Goal: Obtain resource: Download file/media

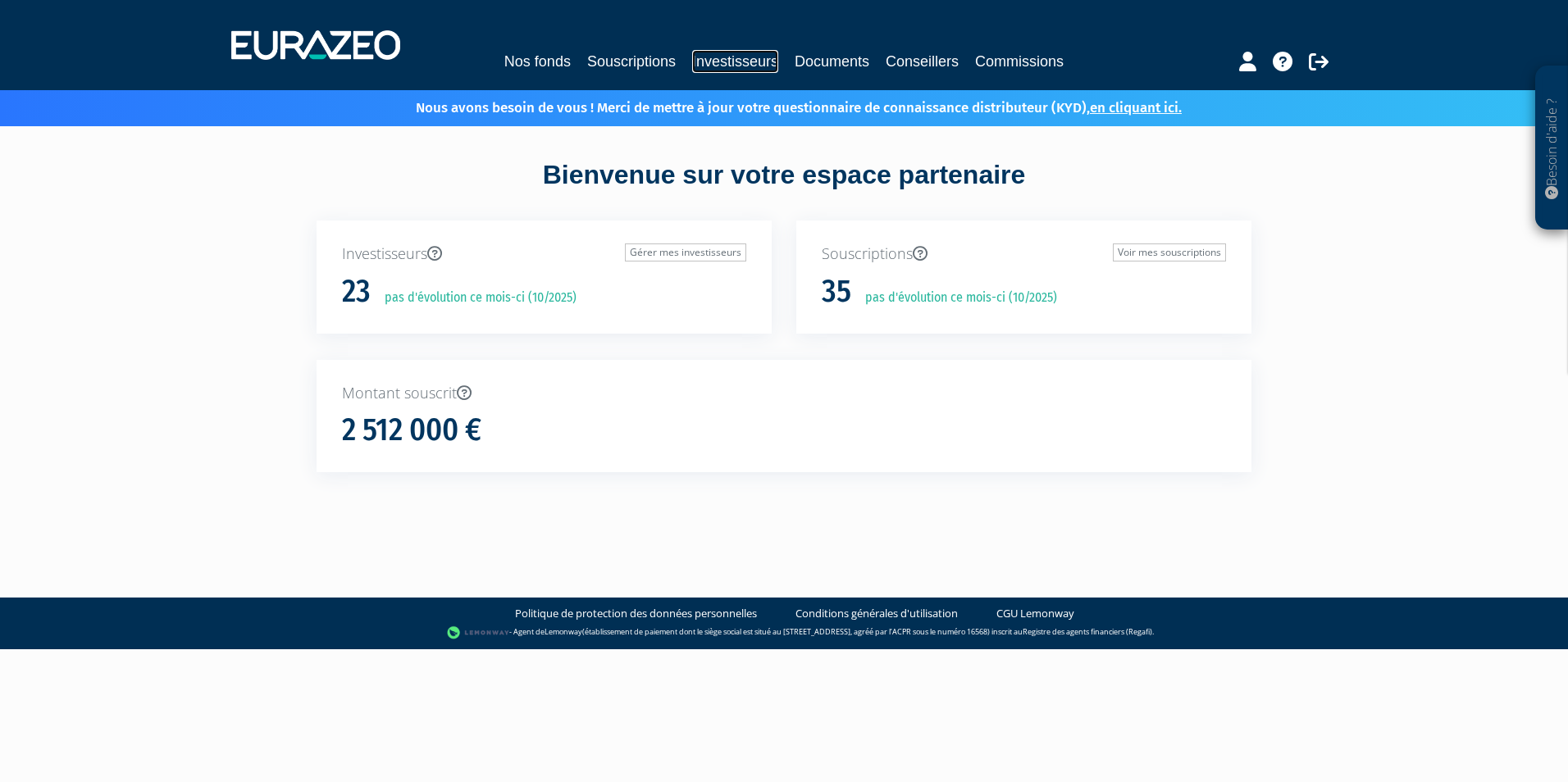
click at [743, 62] on link "Investisseurs" at bounding box center [734, 62] width 86 height 23
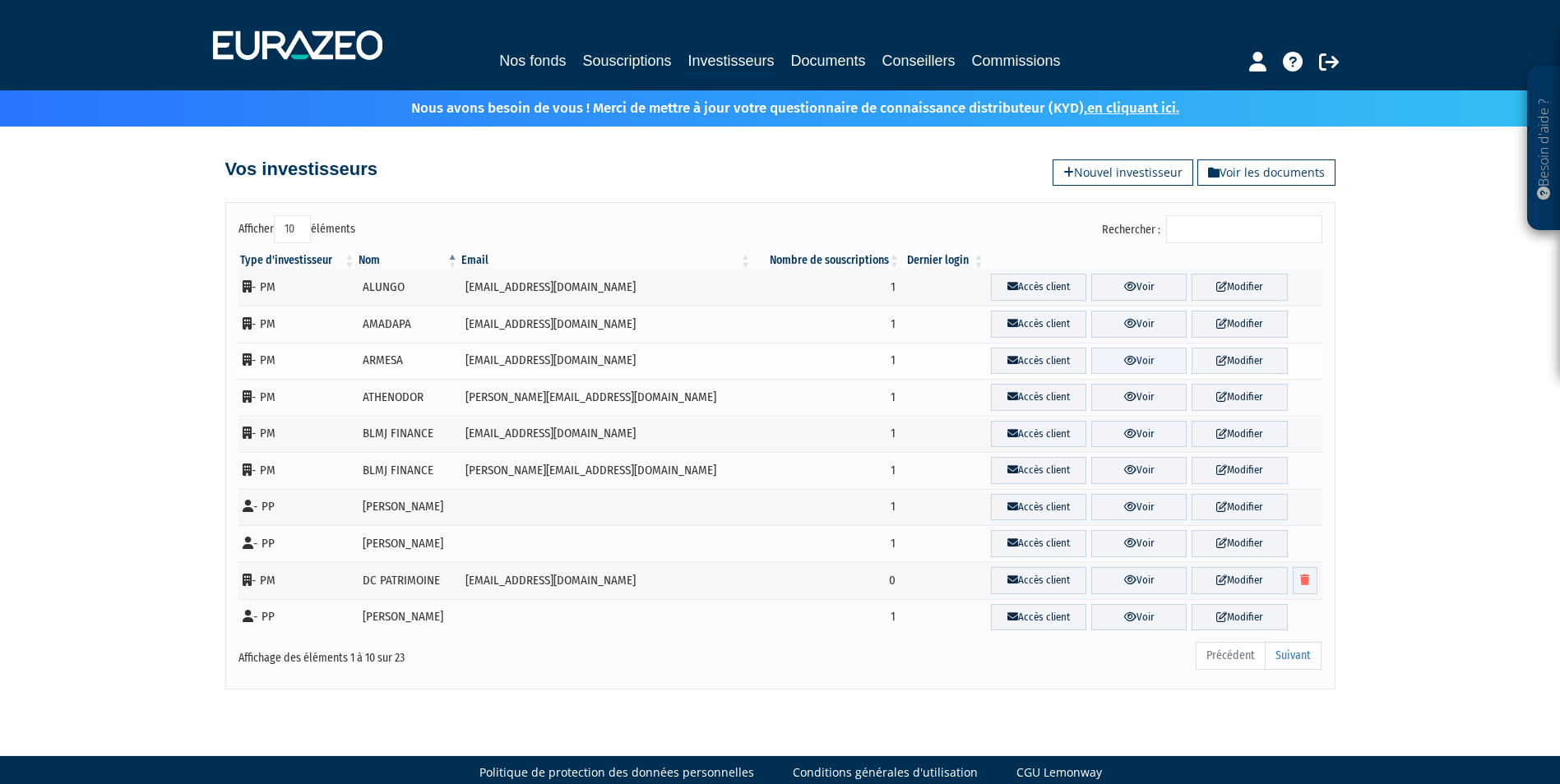
click at [1133, 351] on link "Voir" at bounding box center [1139, 361] width 95 height 27
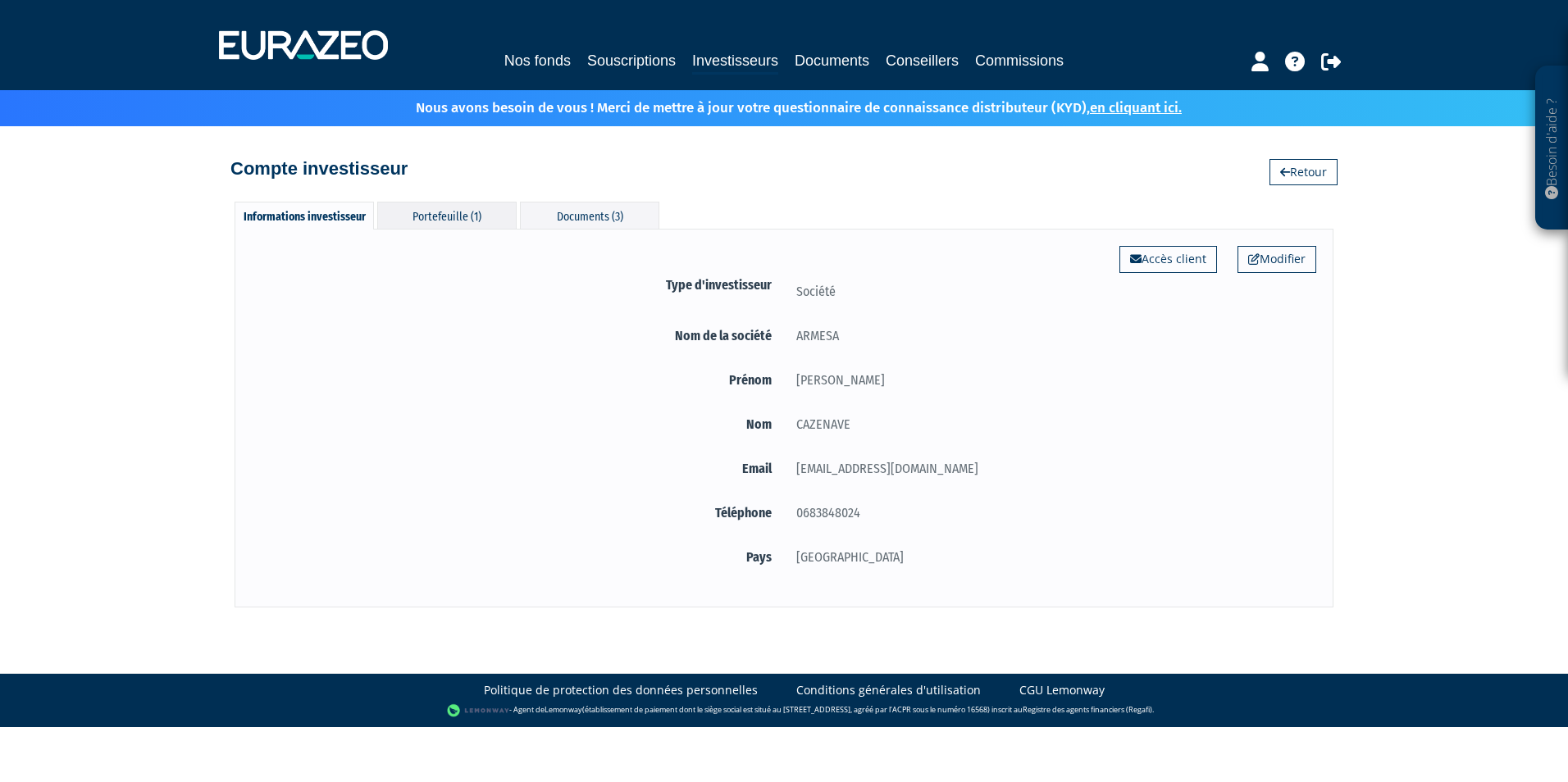
click at [428, 217] on div "Portefeuille (1)" at bounding box center [447, 215] width 139 height 27
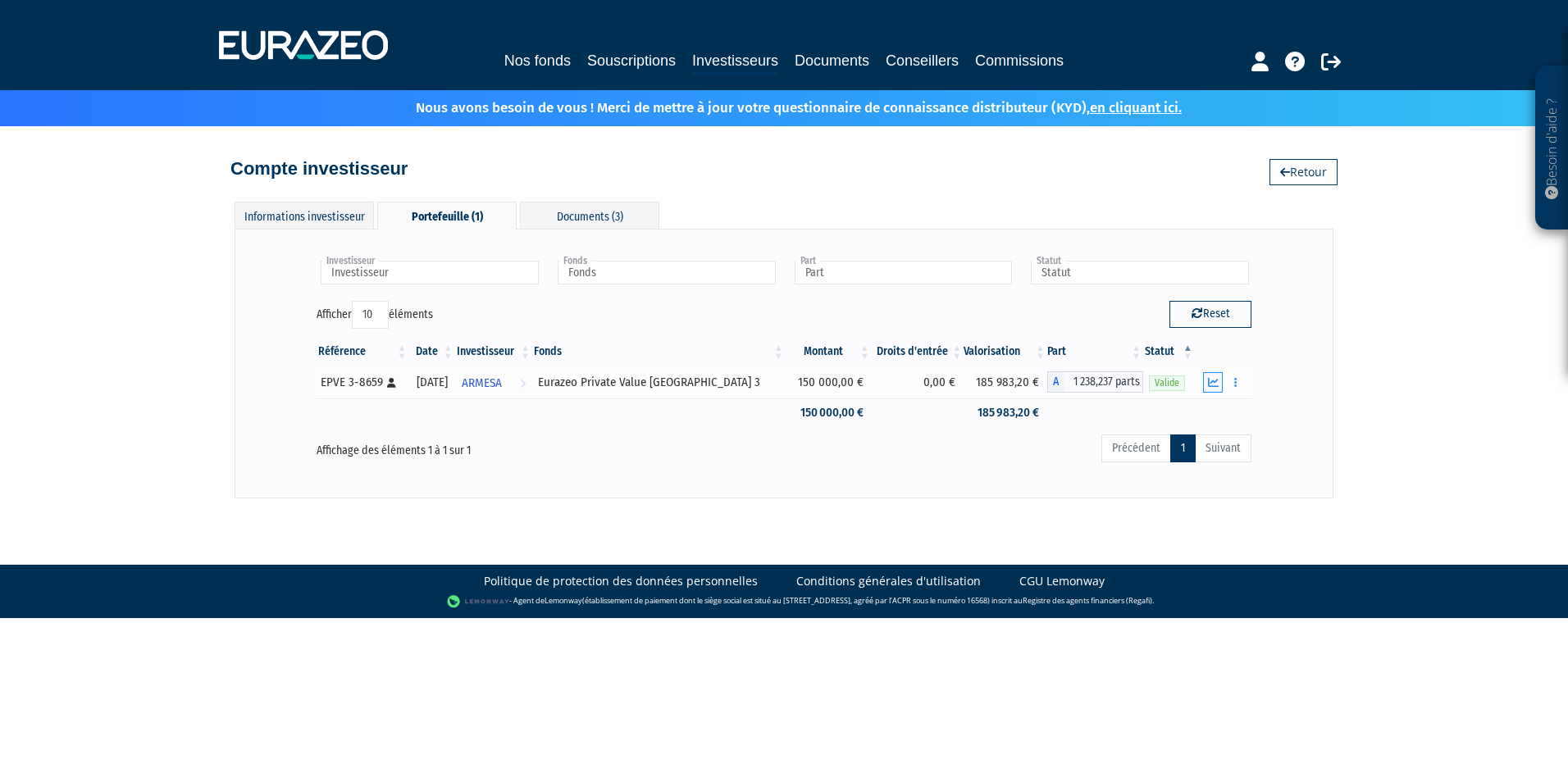
click at [1220, 387] on button "button" at bounding box center [1213, 383] width 20 height 21
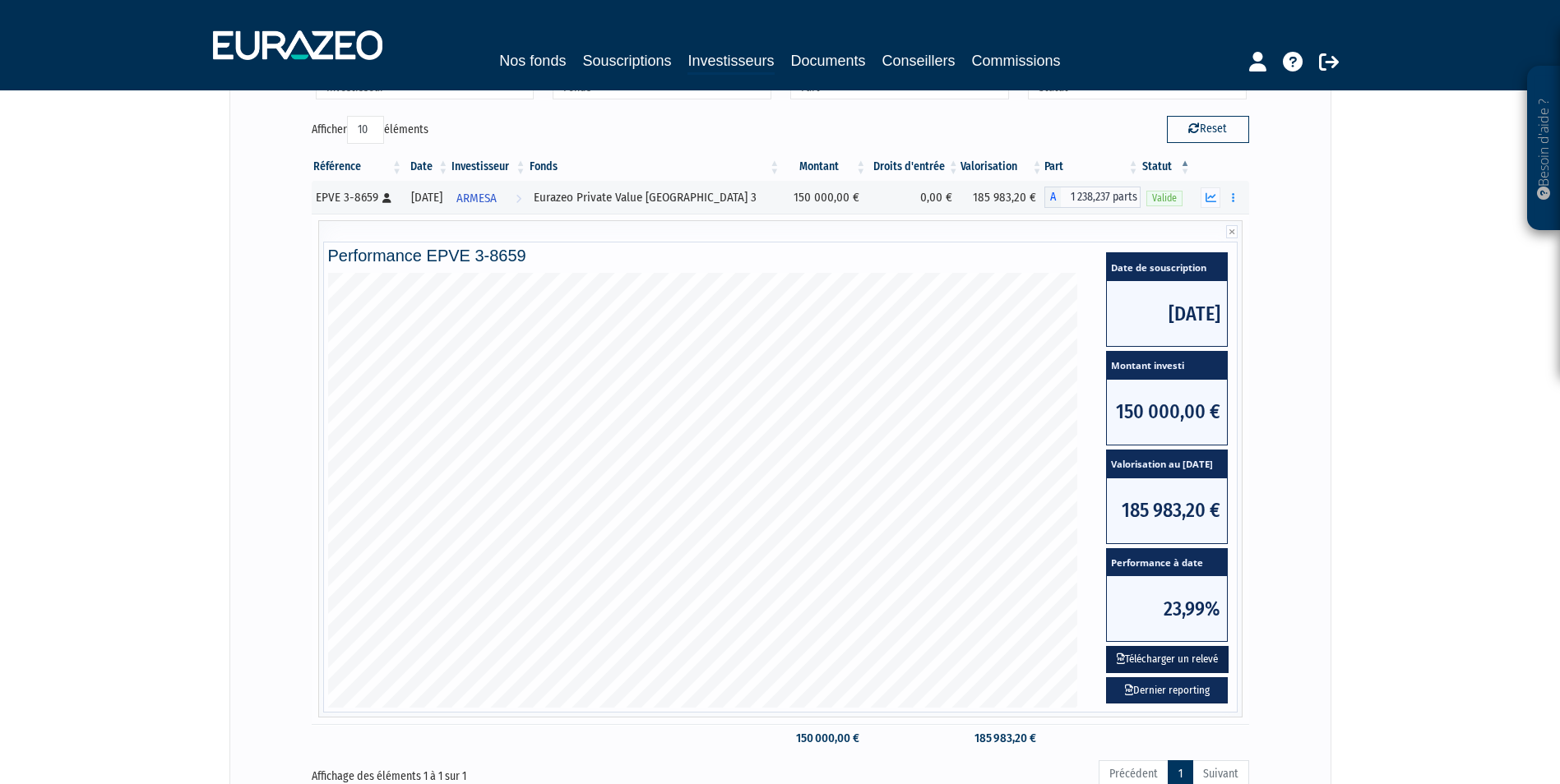
scroll to position [346, 0]
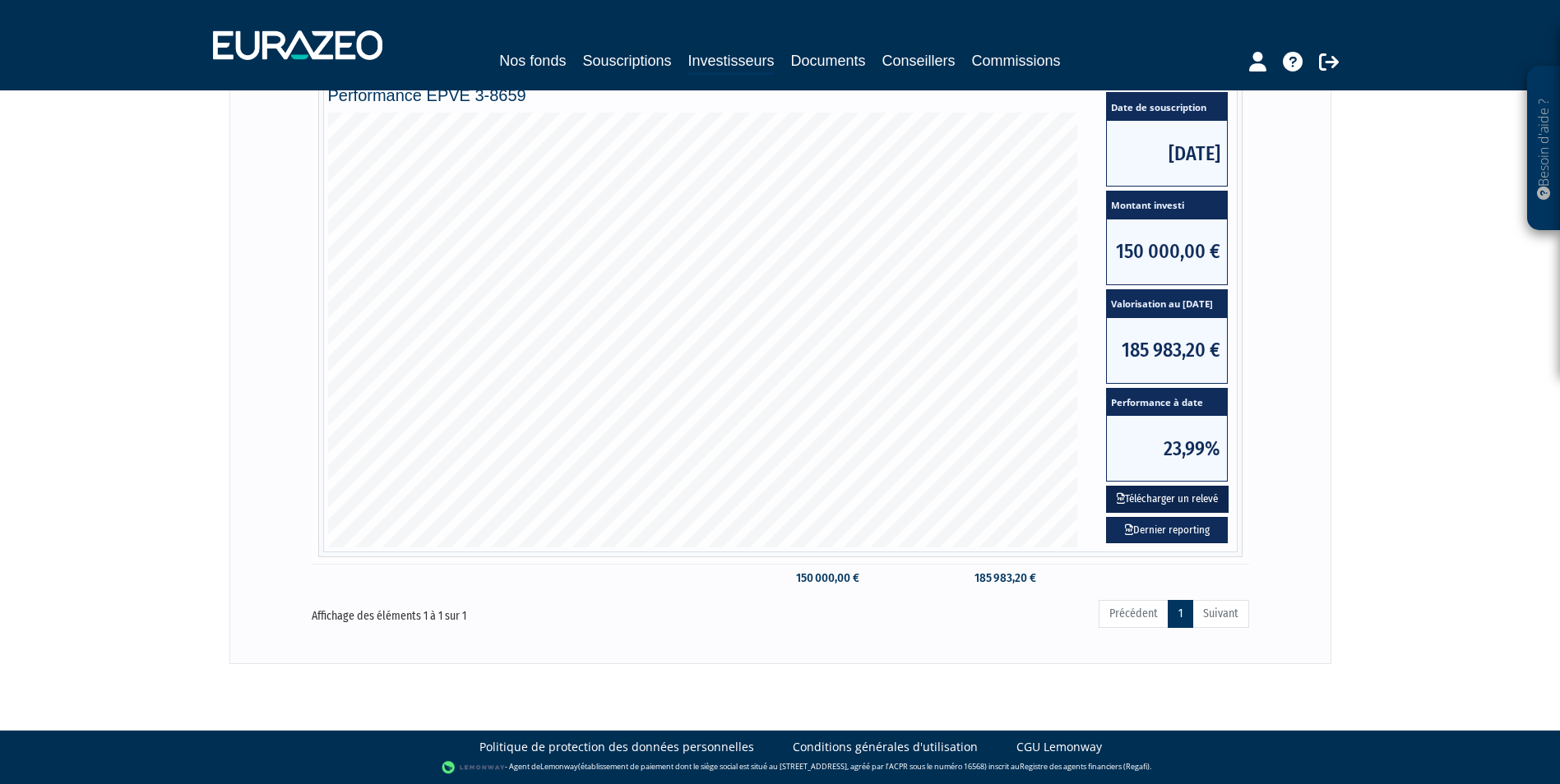
click at [1163, 506] on button "Télécharger un relevé" at bounding box center [1167, 499] width 123 height 27
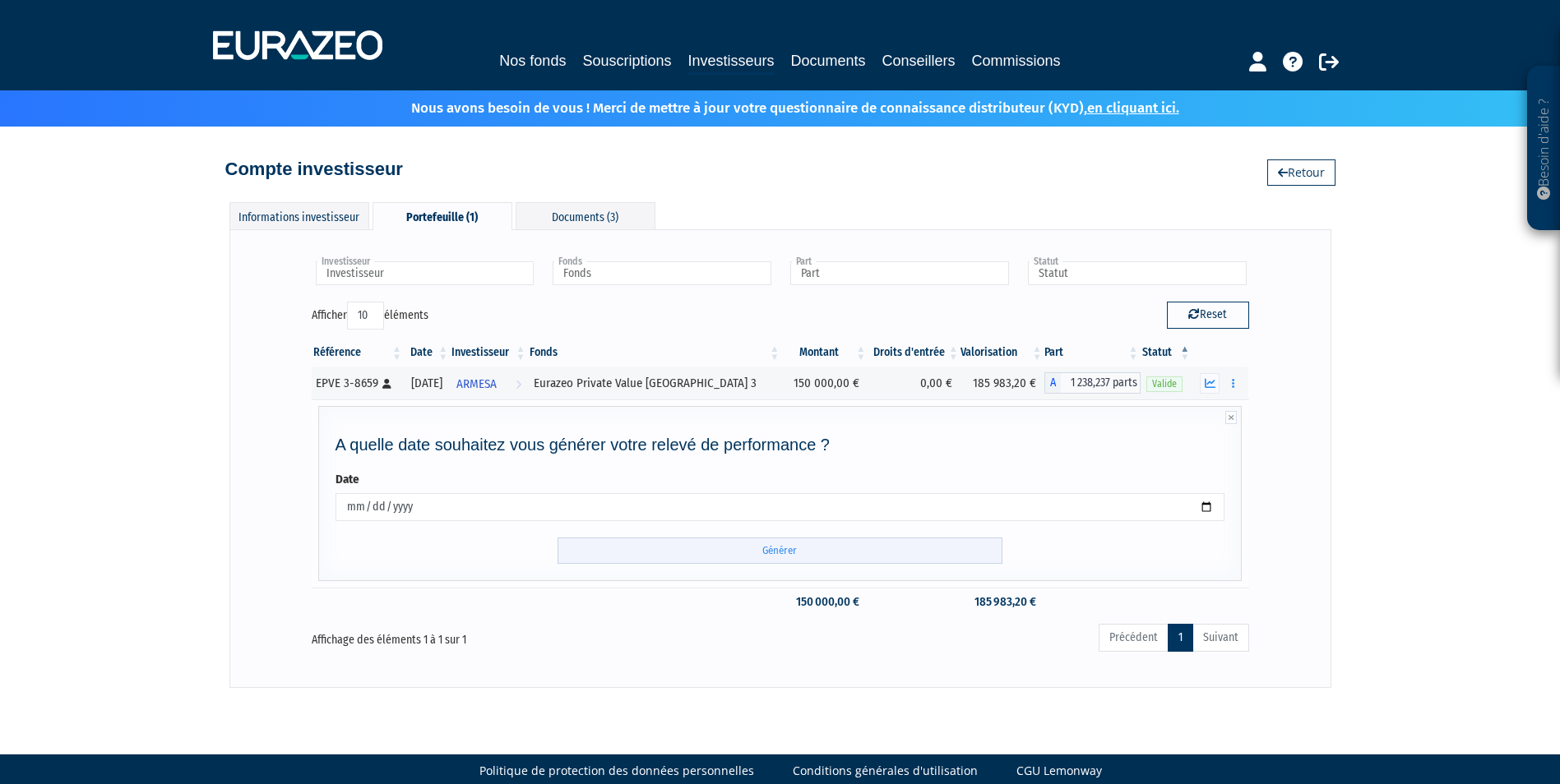
click at [772, 547] on input "Générer" at bounding box center [780, 551] width 445 height 27
